Goal: Task Accomplishment & Management: Complete application form

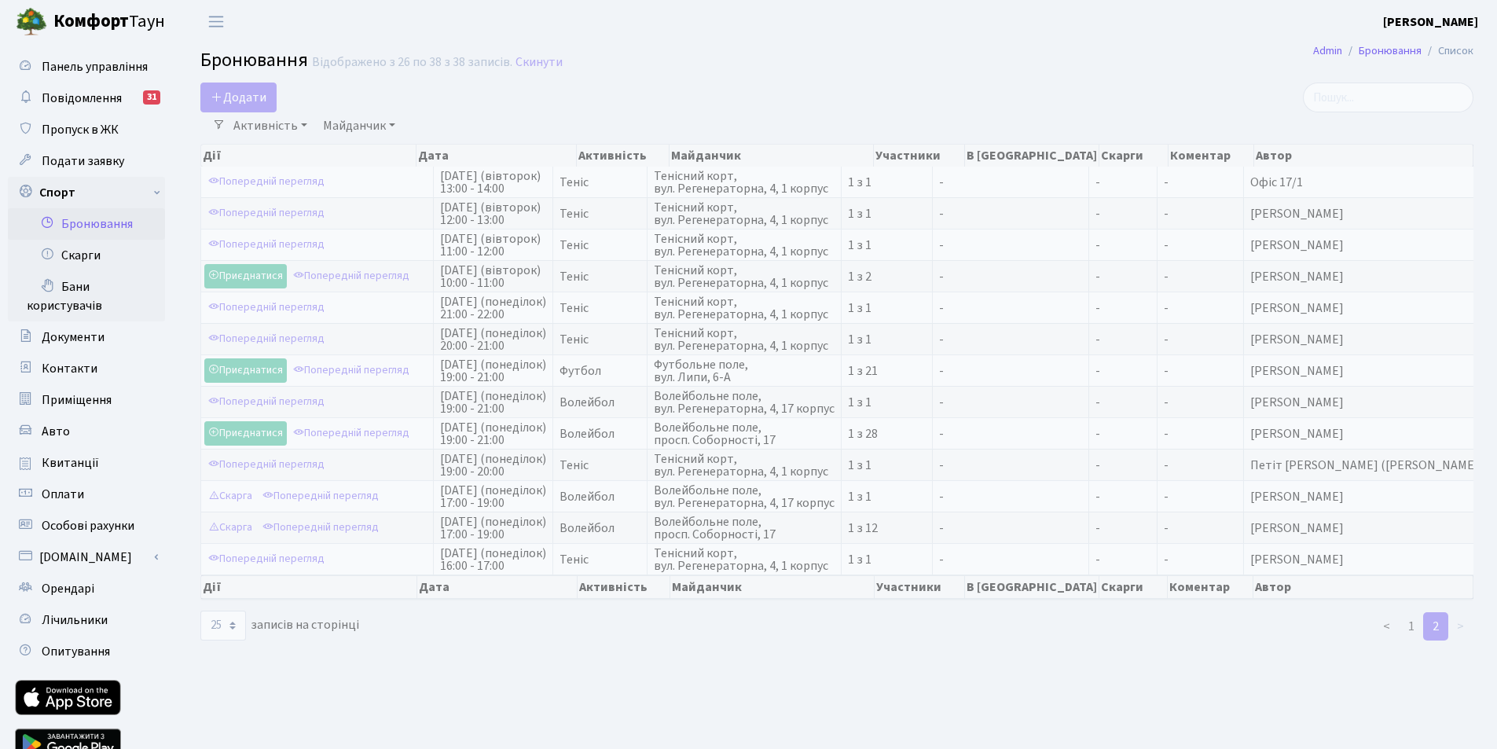
select select "25"
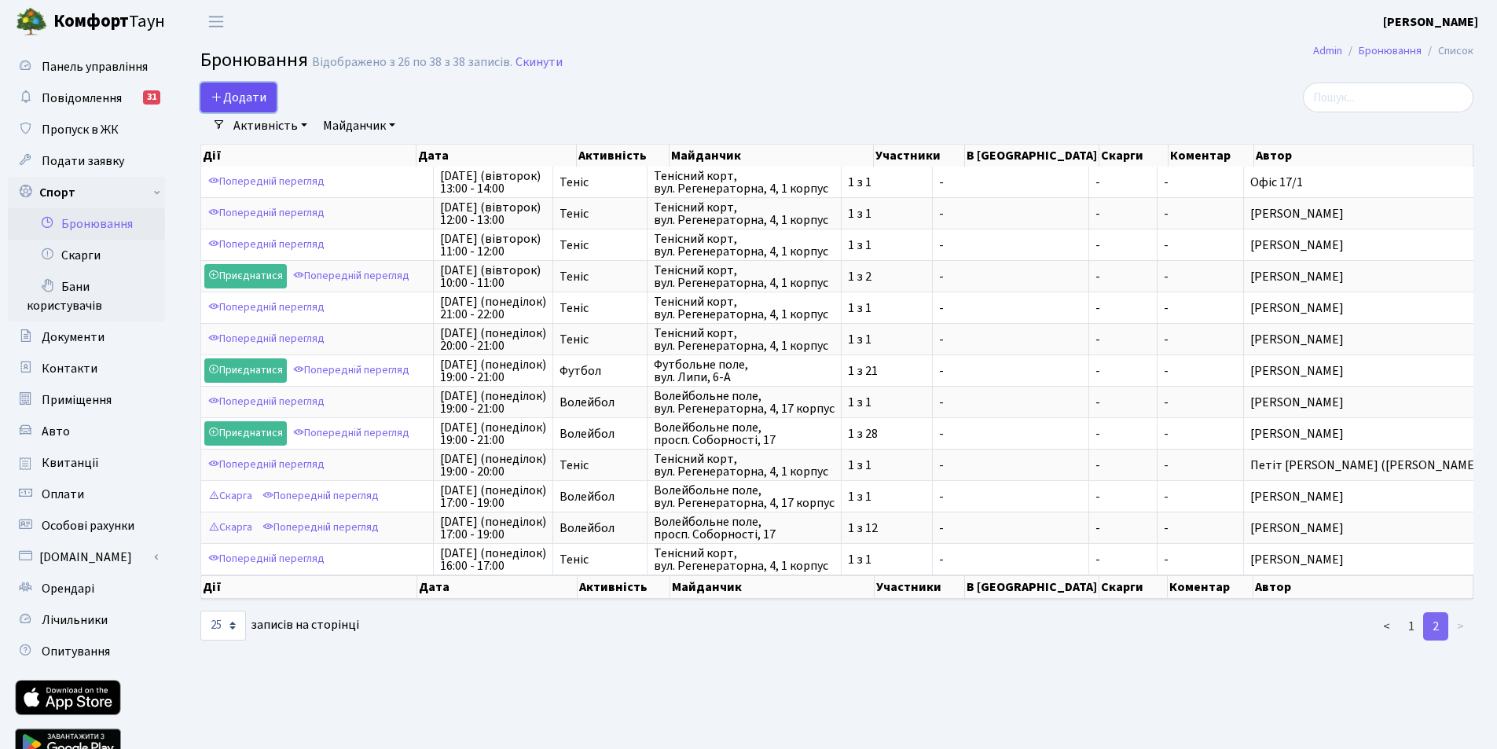
click at [237, 91] on button "Додати" at bounding box center [238, 98] width 76 height 30
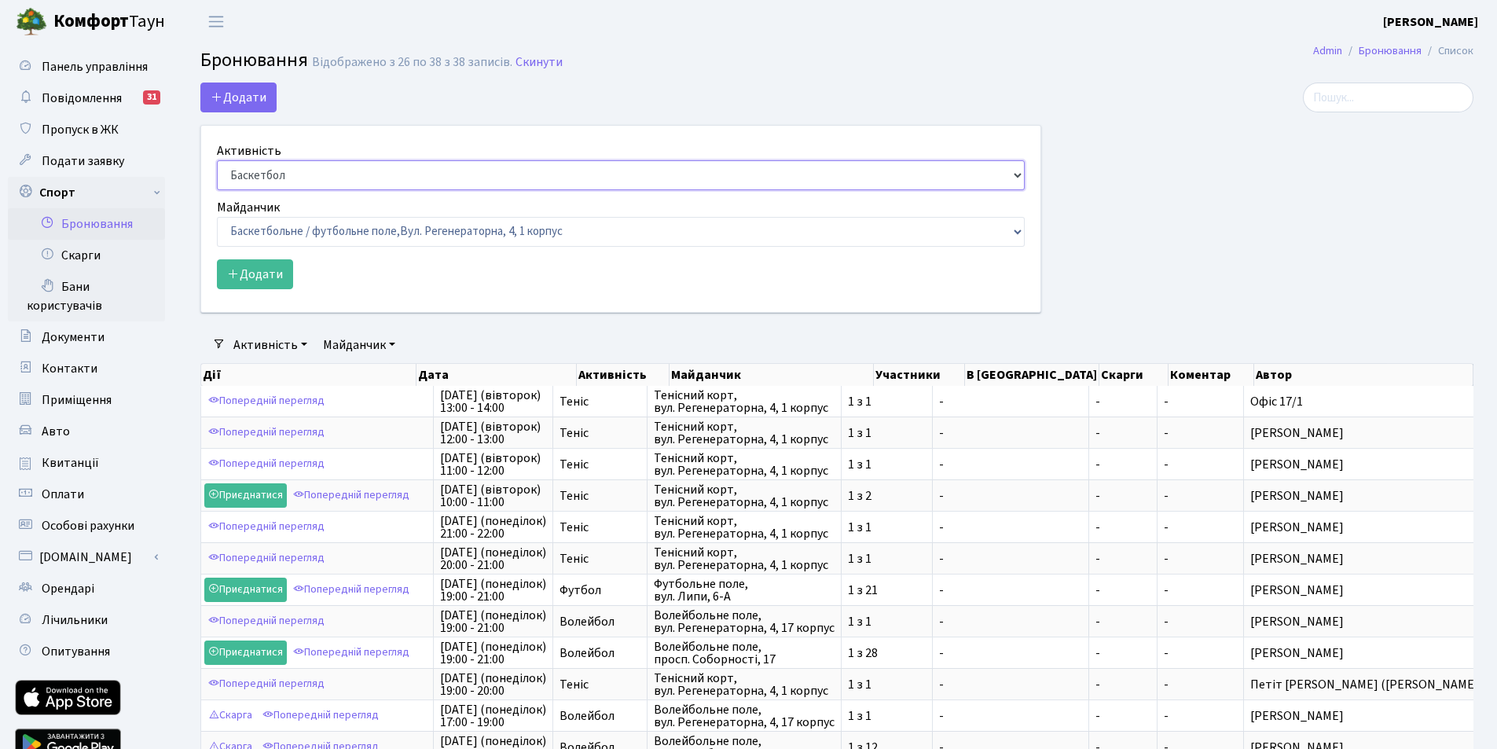
click at [249, 175] on select "Баскетбол Волейбол Йога Катання на роликах Настільний теніс Теніс Футбол Фітнес" at bounding box center [621, 175] width 808 height 30
select select "1"
click at [217, 160] on select "Баскетбол Волейбол Йога Катання на роликах Настільний теніс Теніс Футбол Фітнес" at bounding box center [621, 175] width 808 height 30
click at [286, 231] on select "Баскетбольне / футбольне поле, Вул. Регенераторна, 4, 1 корпус Баскетбольне пол…" at bounding box center [621, 232] width 808 height 30
select select "1"
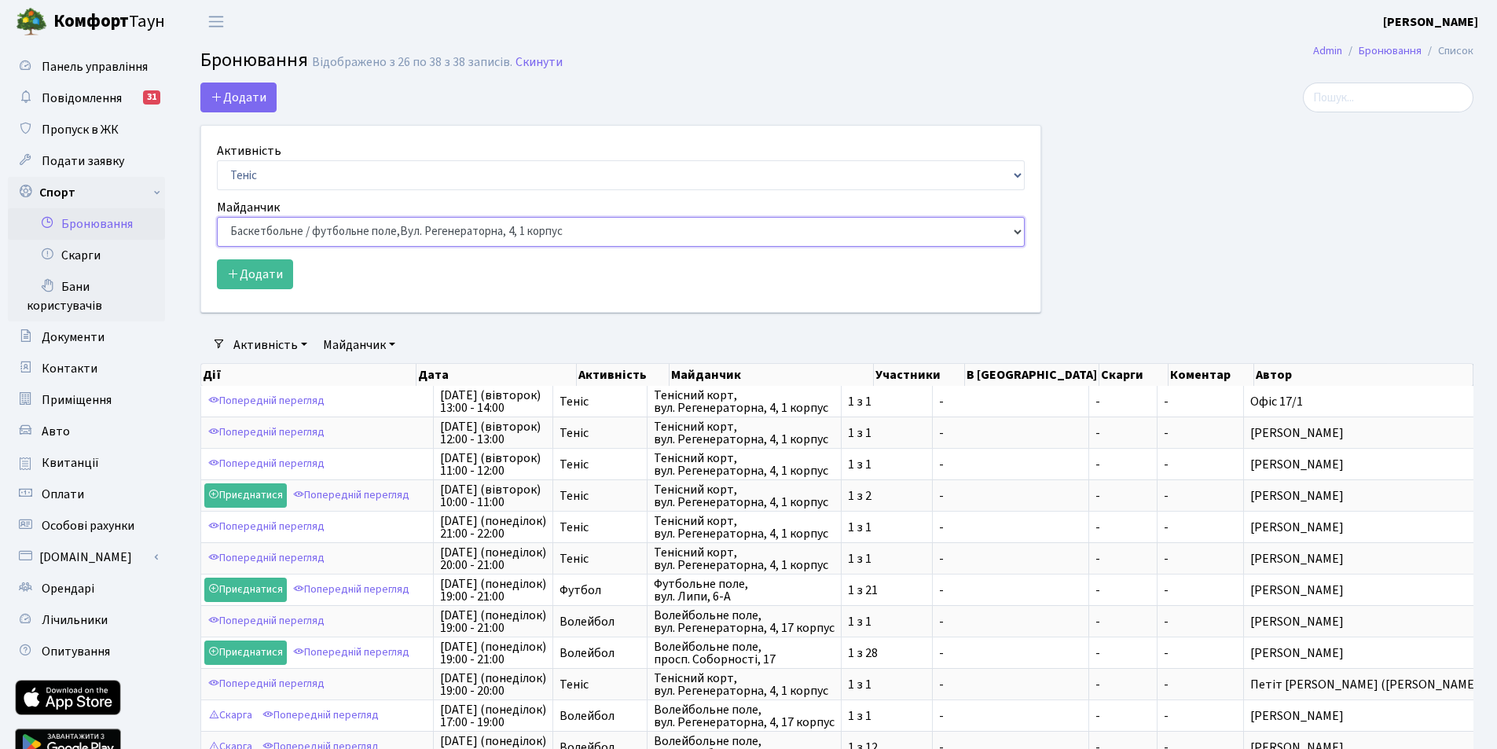
click at [217, 217] on select "Баскетбольне / футбольне поле, Вул. Регенераторна, 4, 1 корпус Баскетбольне пол…" at bounding box center [621, 232] width 808 height 30
click at [256, 272] on button "Додати" at bounding box center [255, 274] width 76 height 30
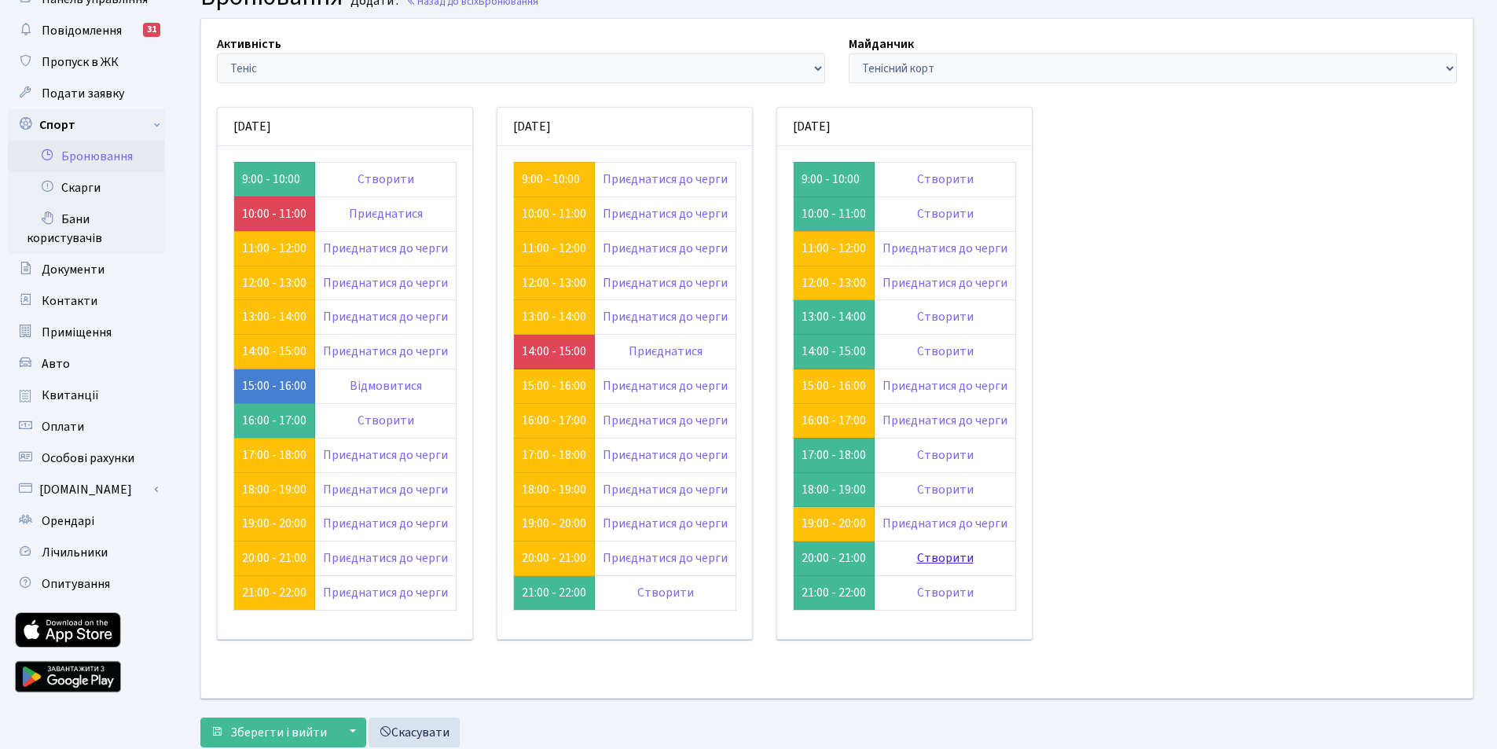
scroll to position [112, 0]
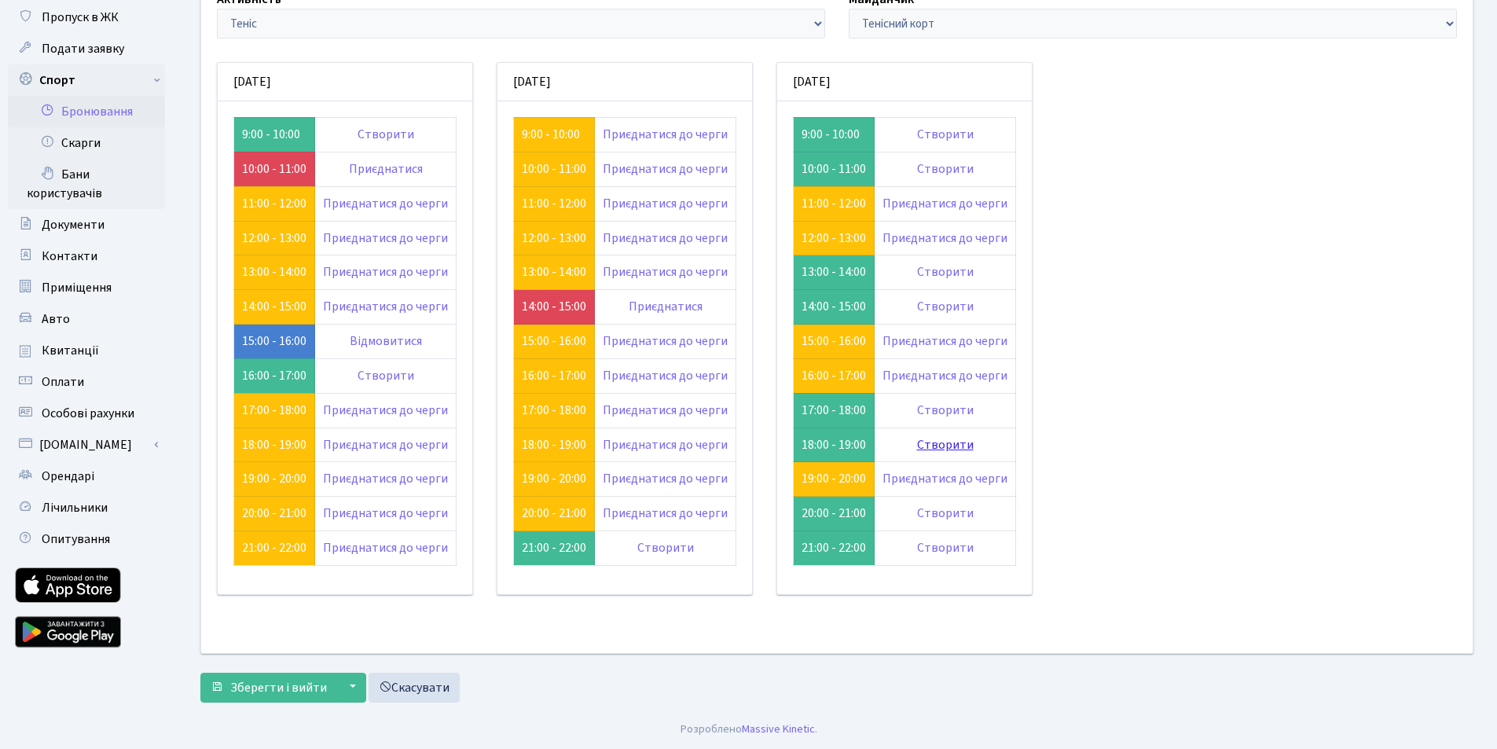
click at [938, 442] on link "Створити" at bounding box center [945, 444] width 57 height 17
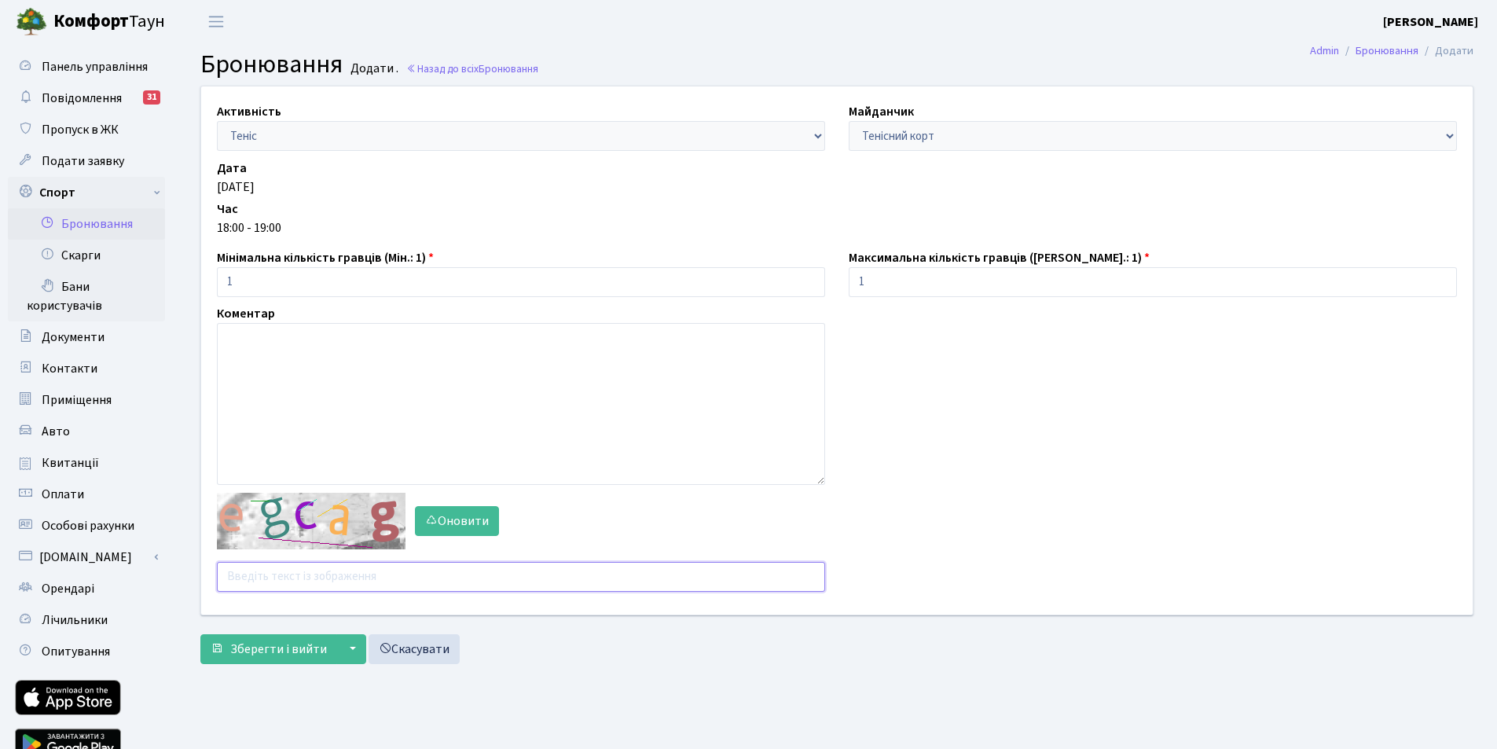
click at [279, 579] on input "text" at bounding box center [521, 577] width 608 height 30
type input "3y3y8"
click at [288, 648] on span "Зберегти і вийти" at bounding box center [278, 648] width 97 height 17
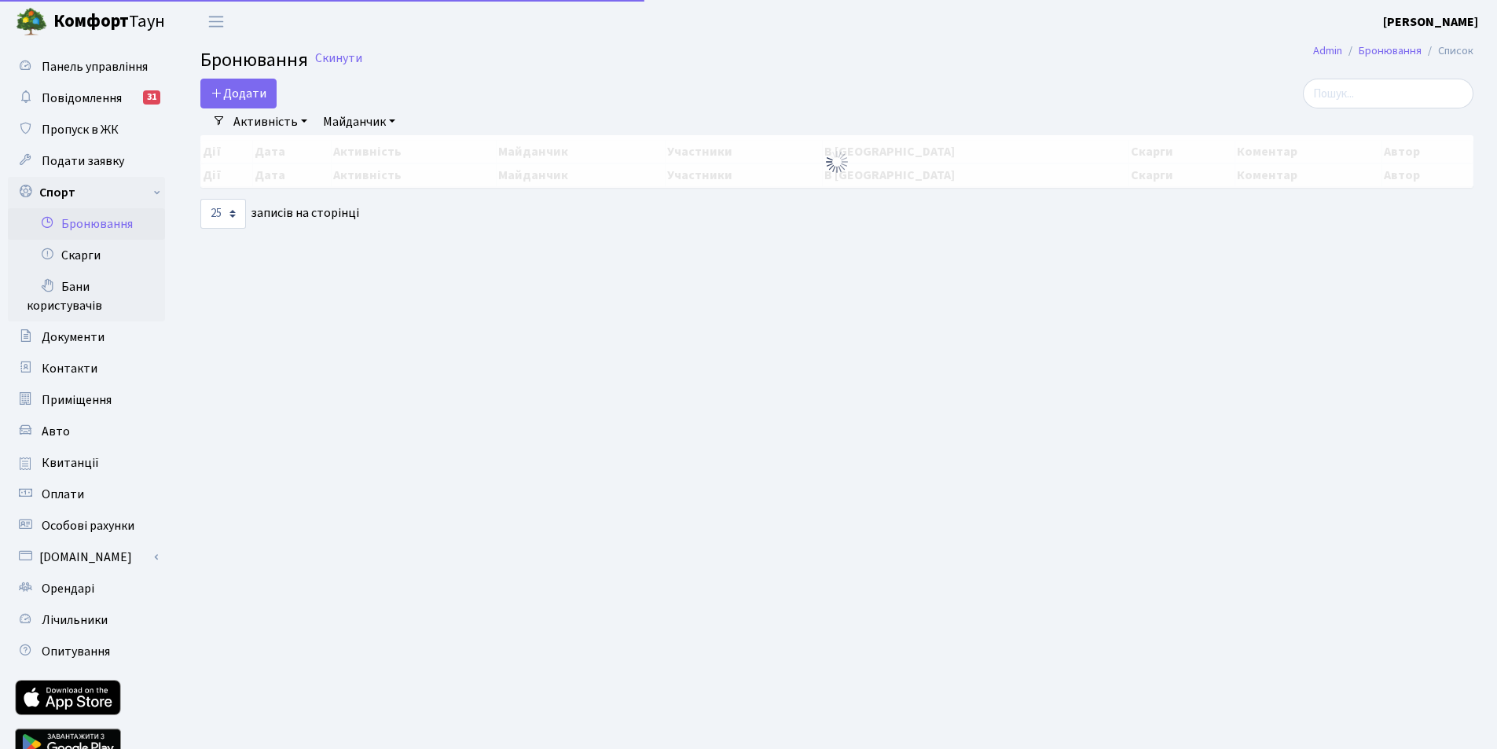
select select "25"
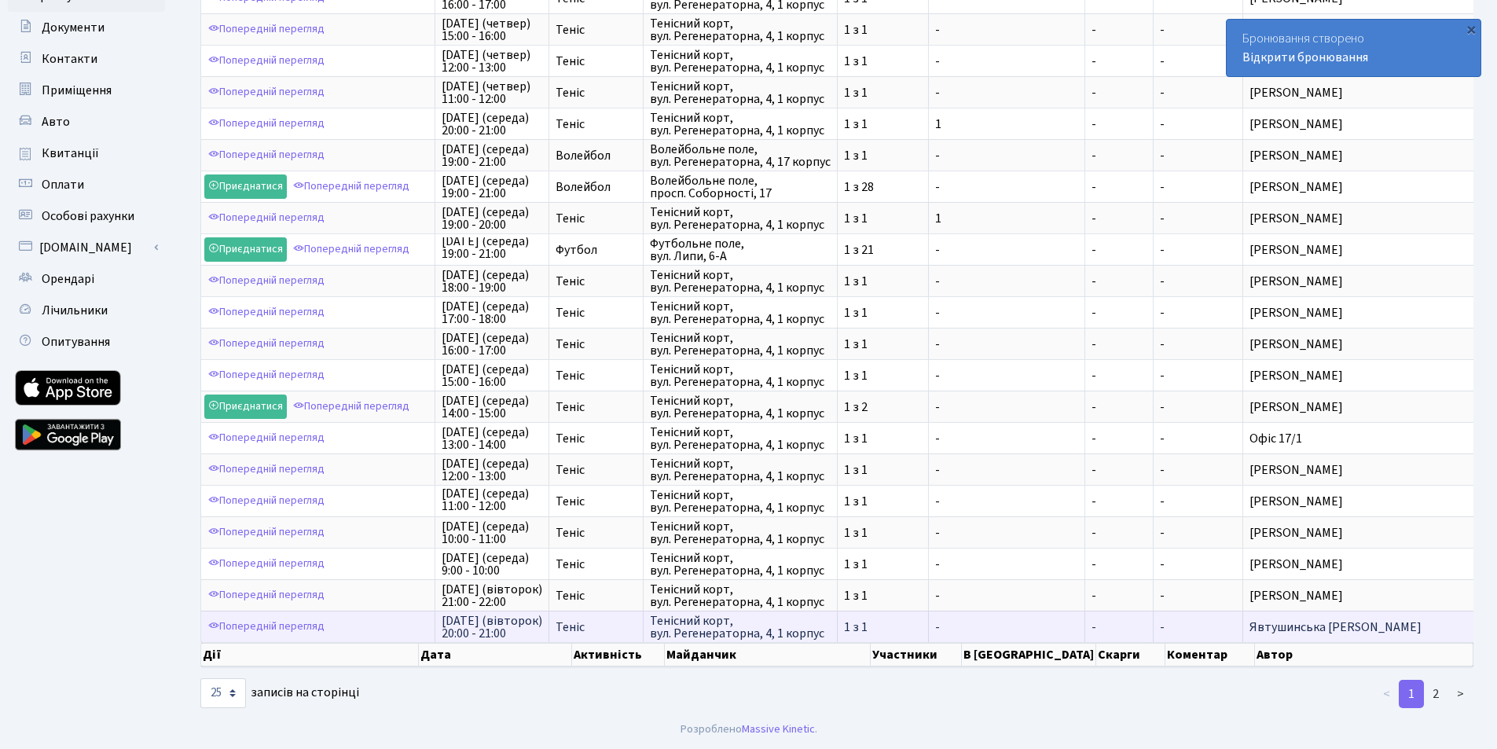
scroll to position [2, 0]
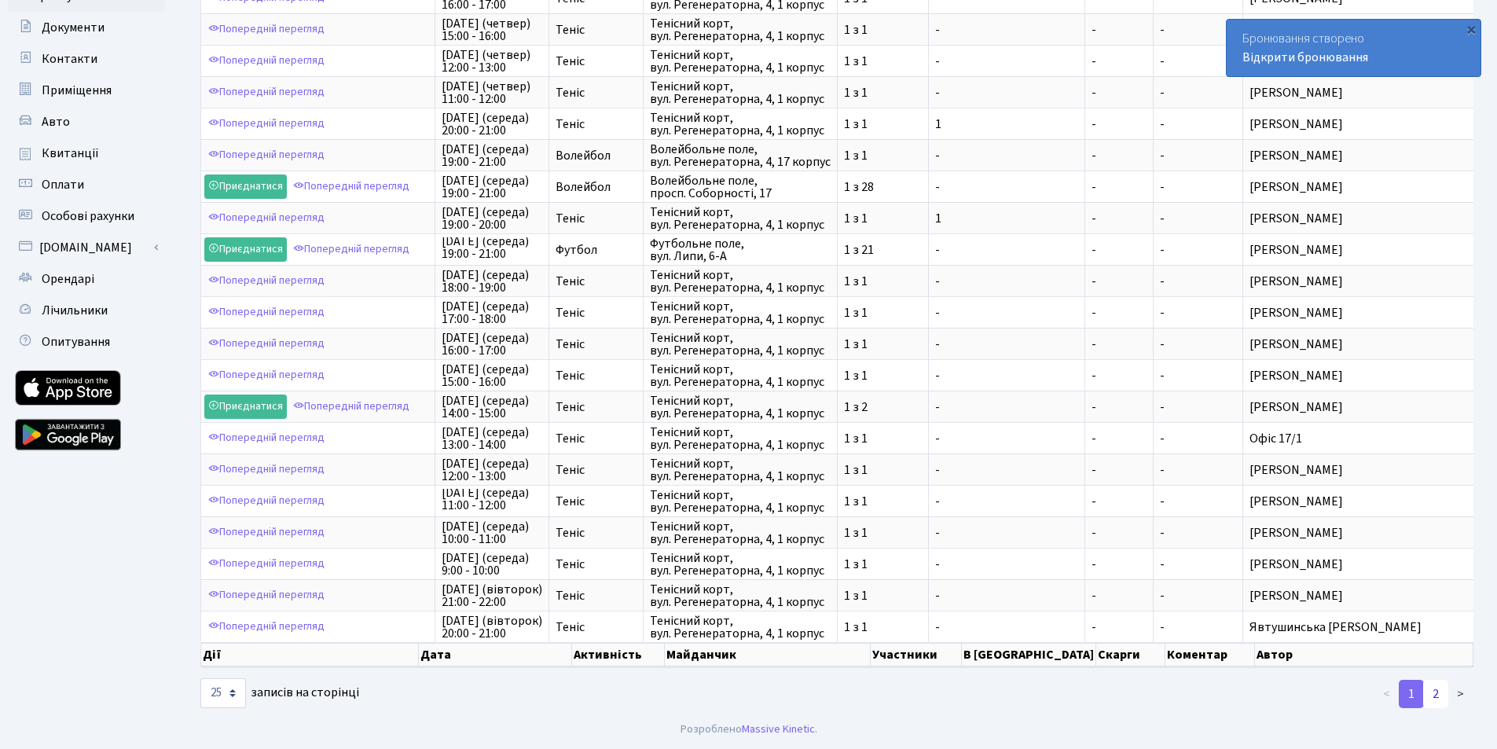
click at [1435, 692] on link "2" at bounding box center [1435, 694] width 25 height 28
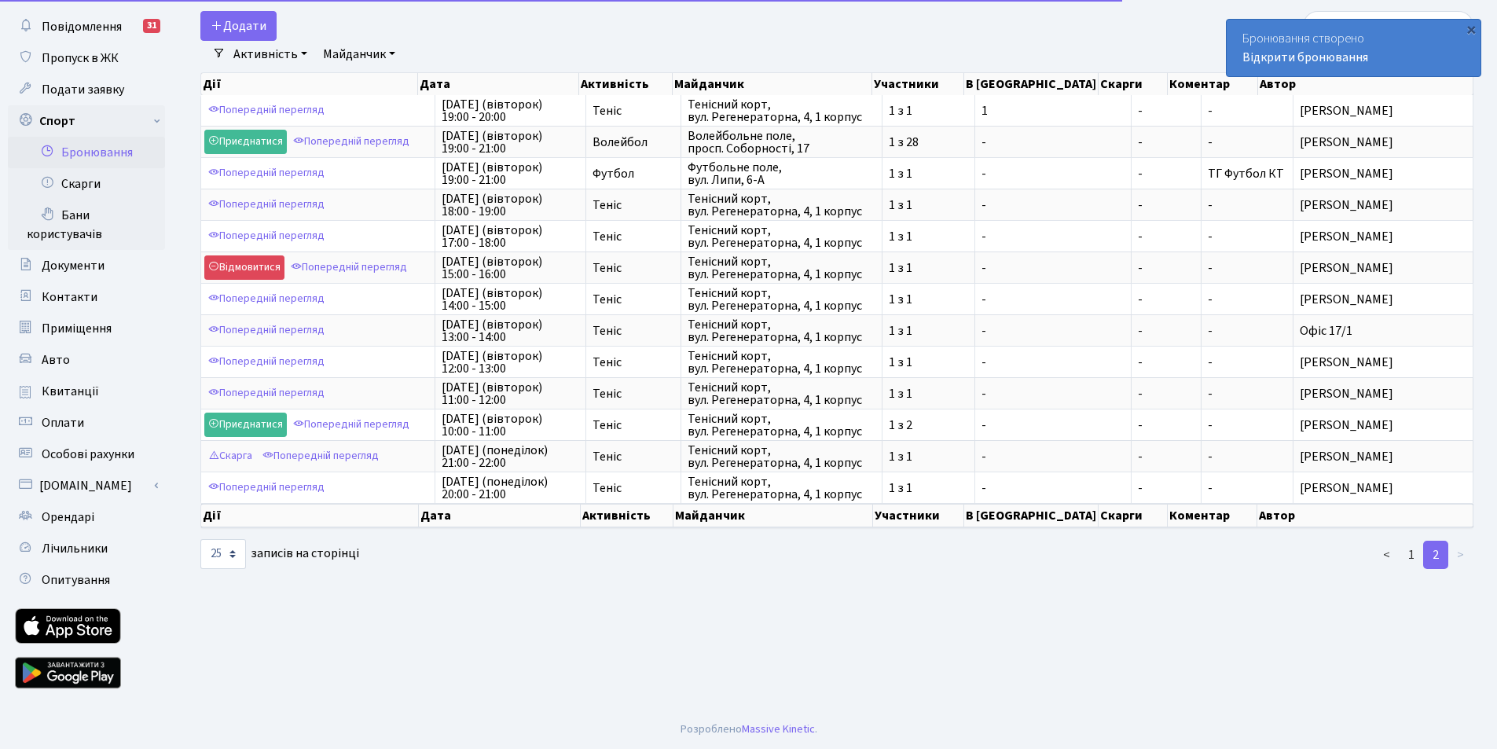
scroll to position [72, 0]
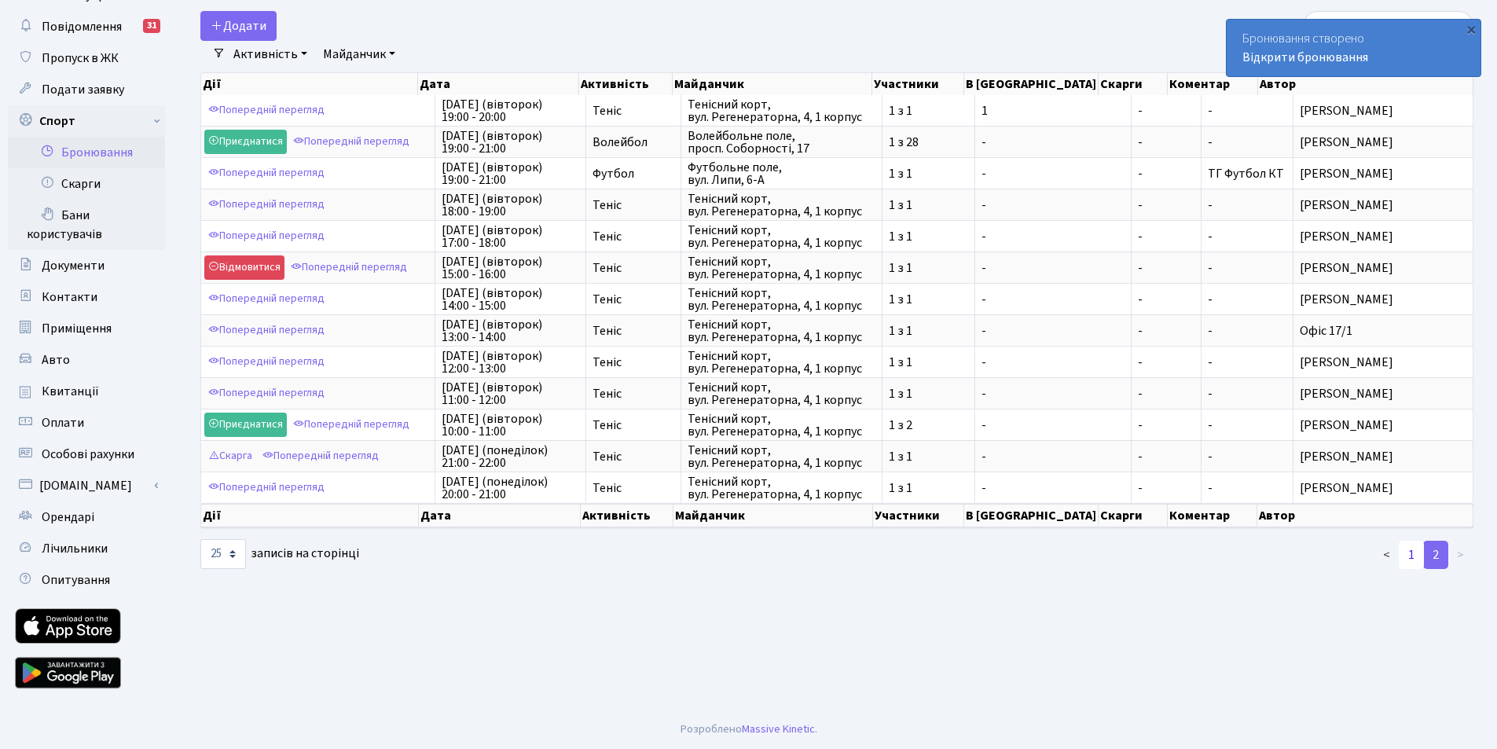
click at [1411, 554] on link "1" at bounding box center [1411, 555] width 25 height 28
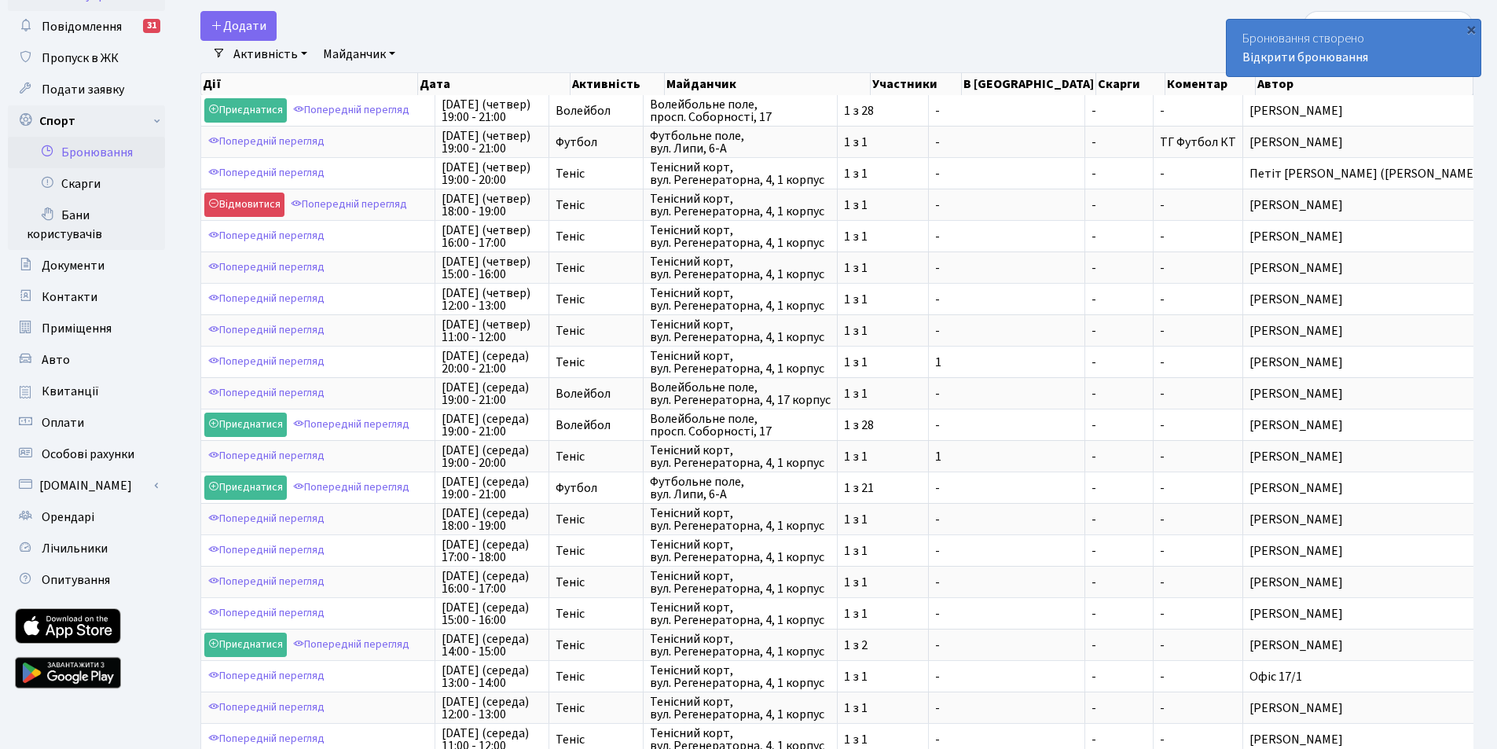
scroll to position [310, 0]
